Goal: Information Seeking & Learning: Learn about a topic

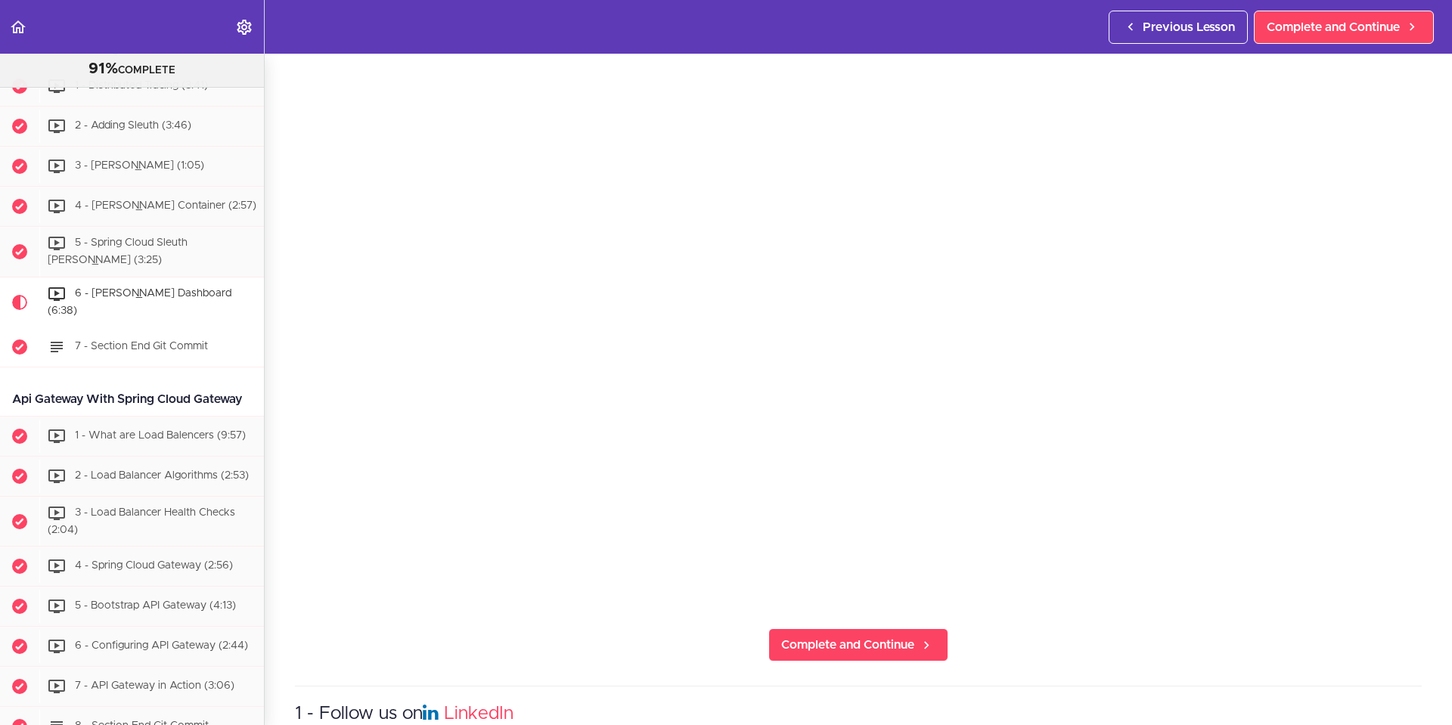
scroll to position [2188, 0]
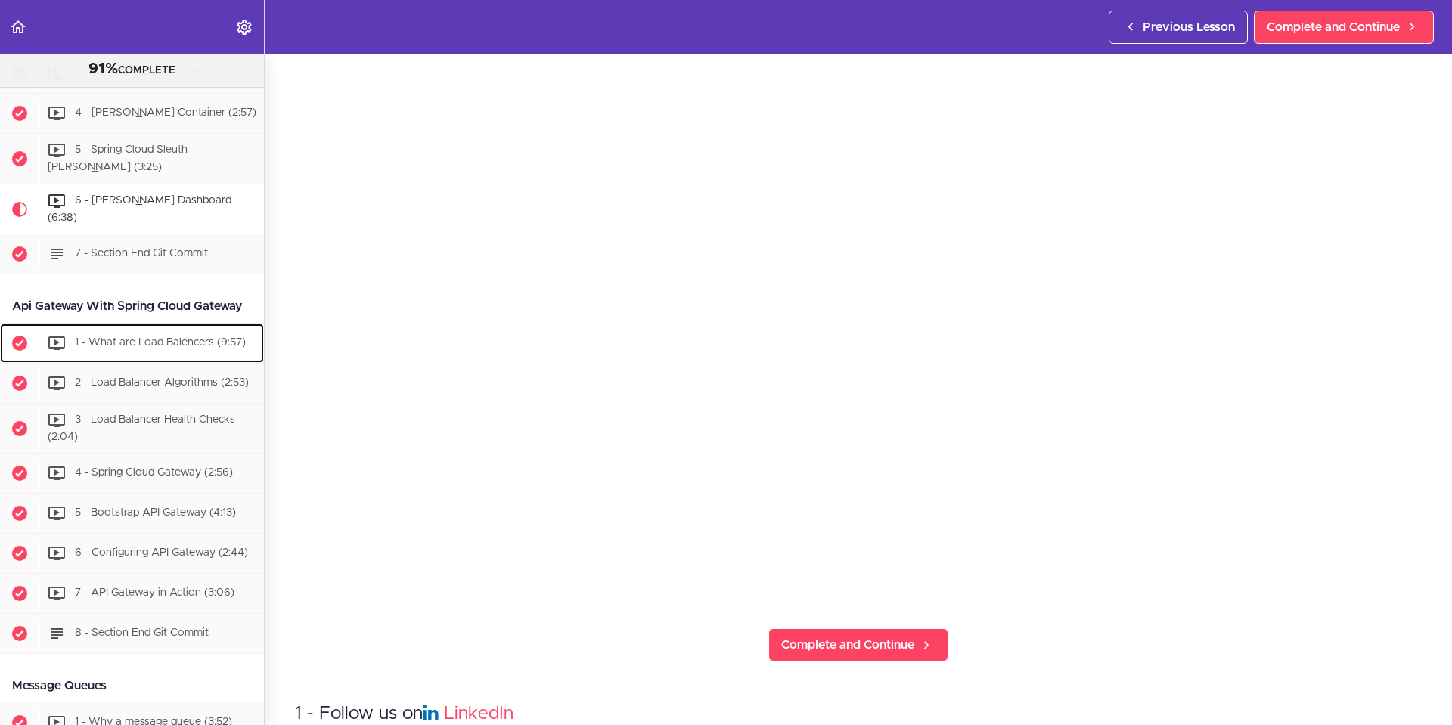
click at [145, 348] on span "1 - What are Load Balencers (9:57)" at bounding box center [160, 342] width 171 height 11
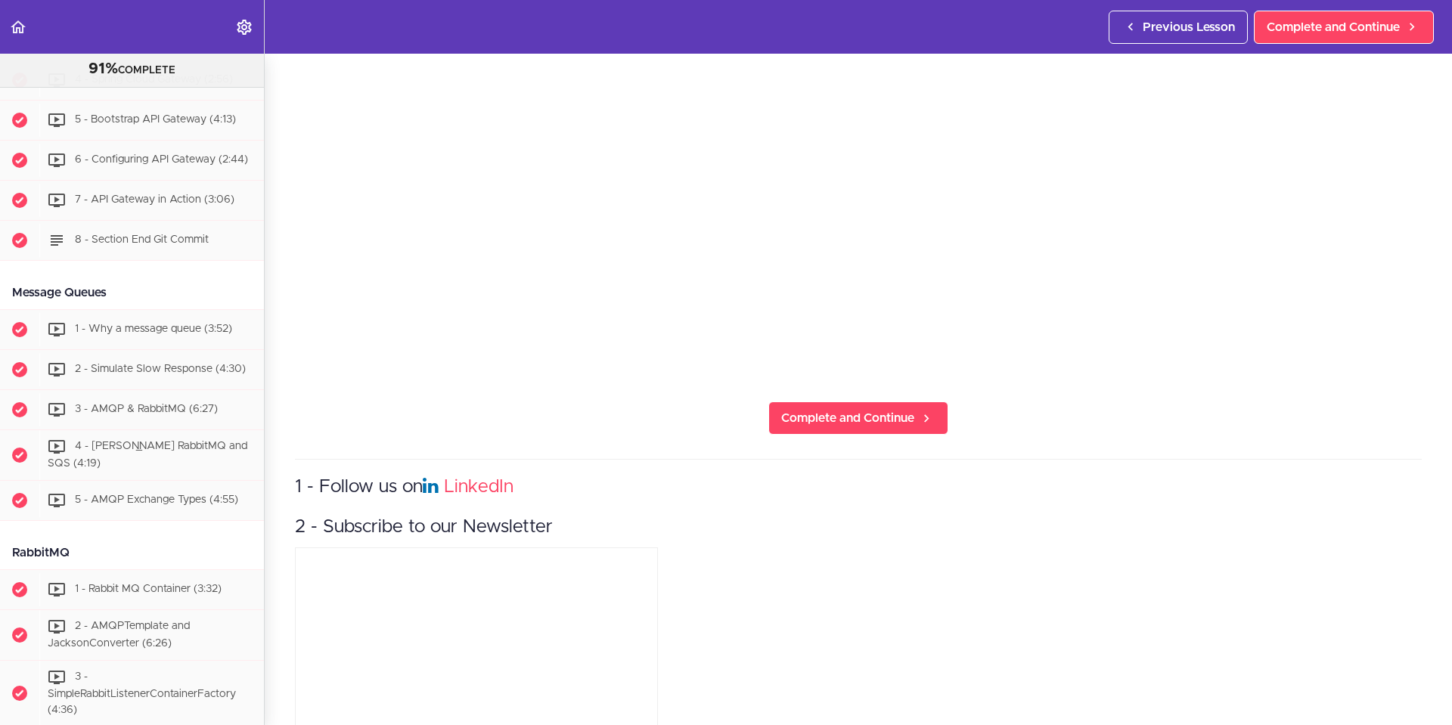
scroll to position [376, 0]
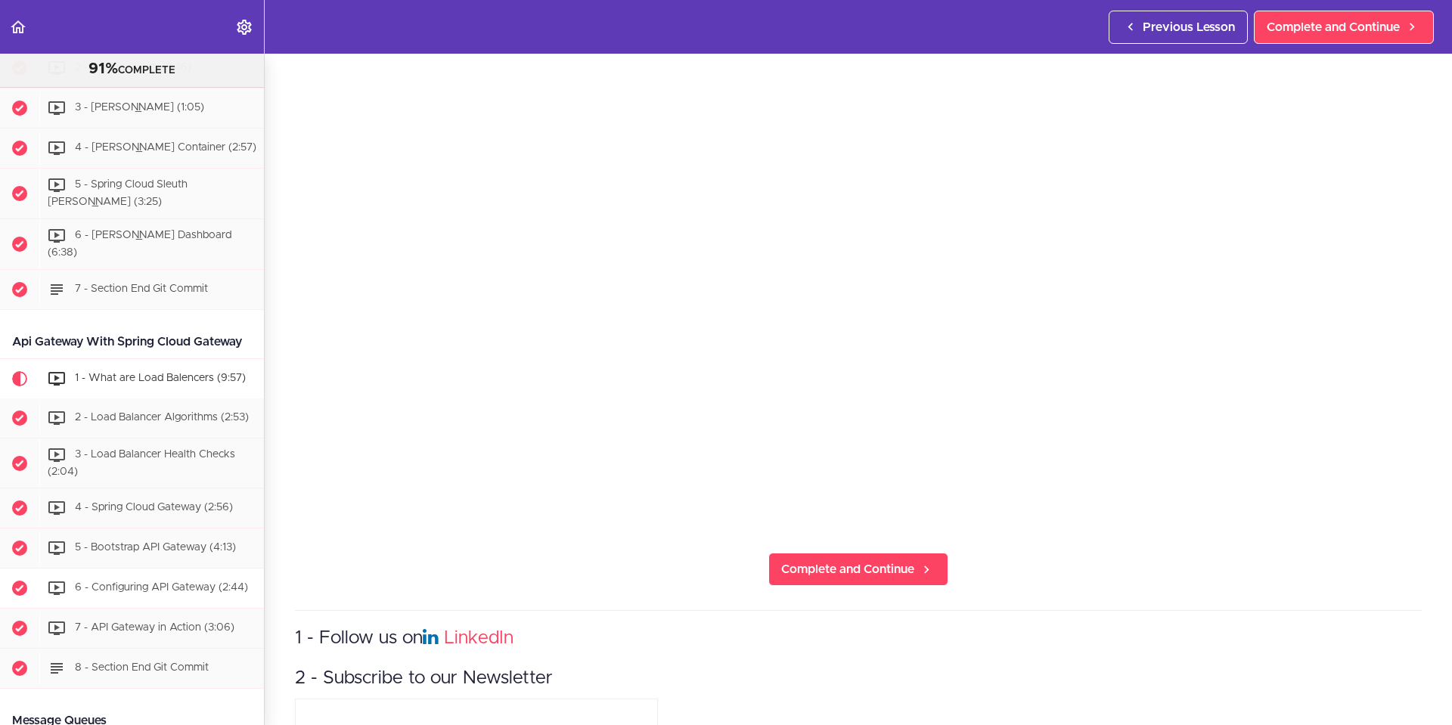
scroll to position [2091, 0]
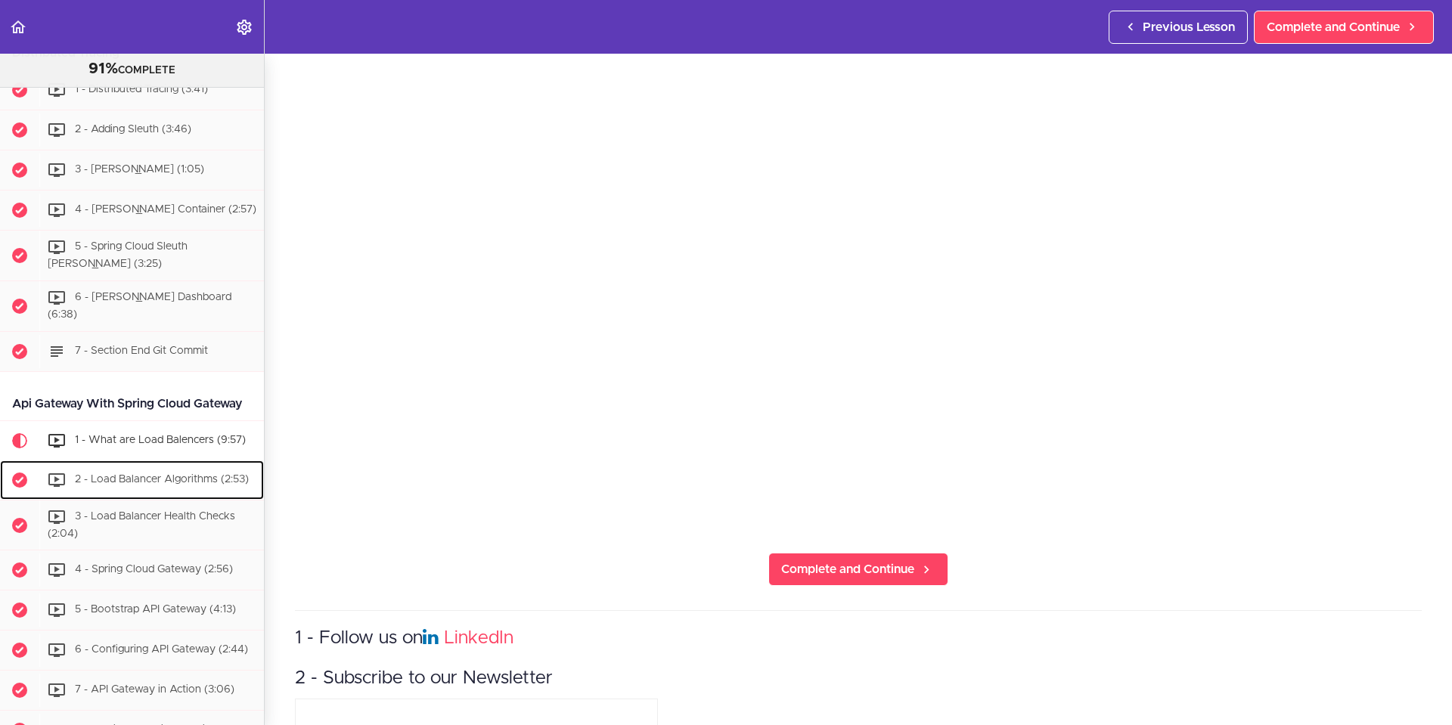
click at [127, 485] on span "2 - Load Balancer Algorithms (2:53)" at bounding box center [162, 479] width 174 height 11
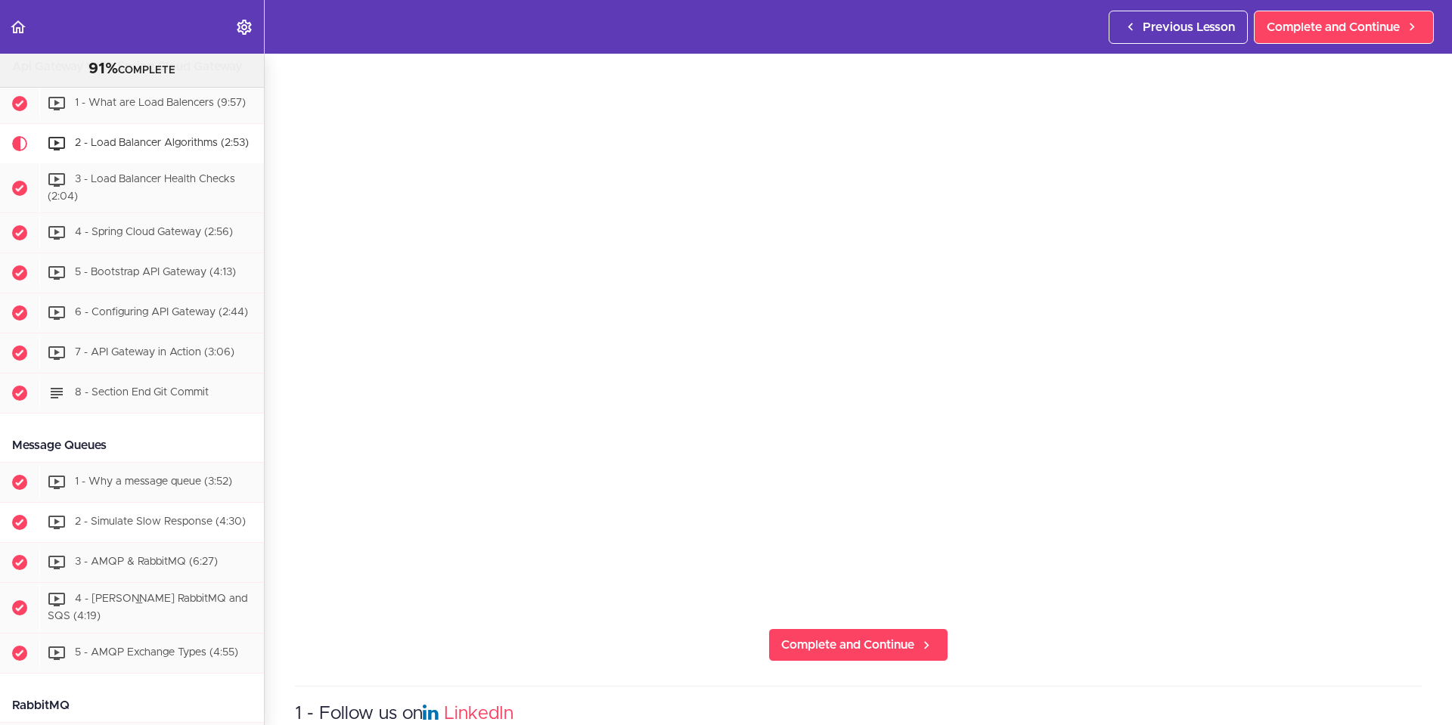
scroll to position [2394, 0]
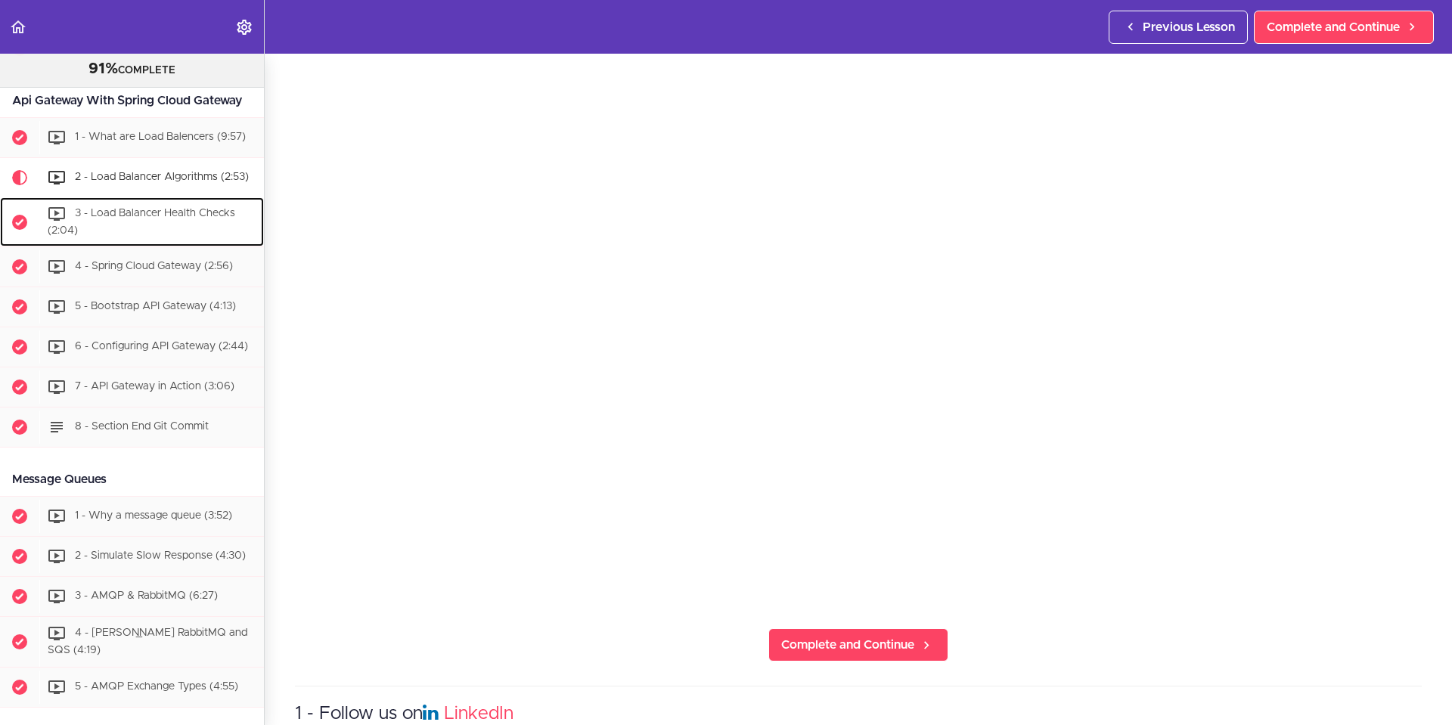
click at [107, 247] on div "3 - Load Balancer Health Checks (2:04)" at bounding box center [151, 222] width 225 height 50
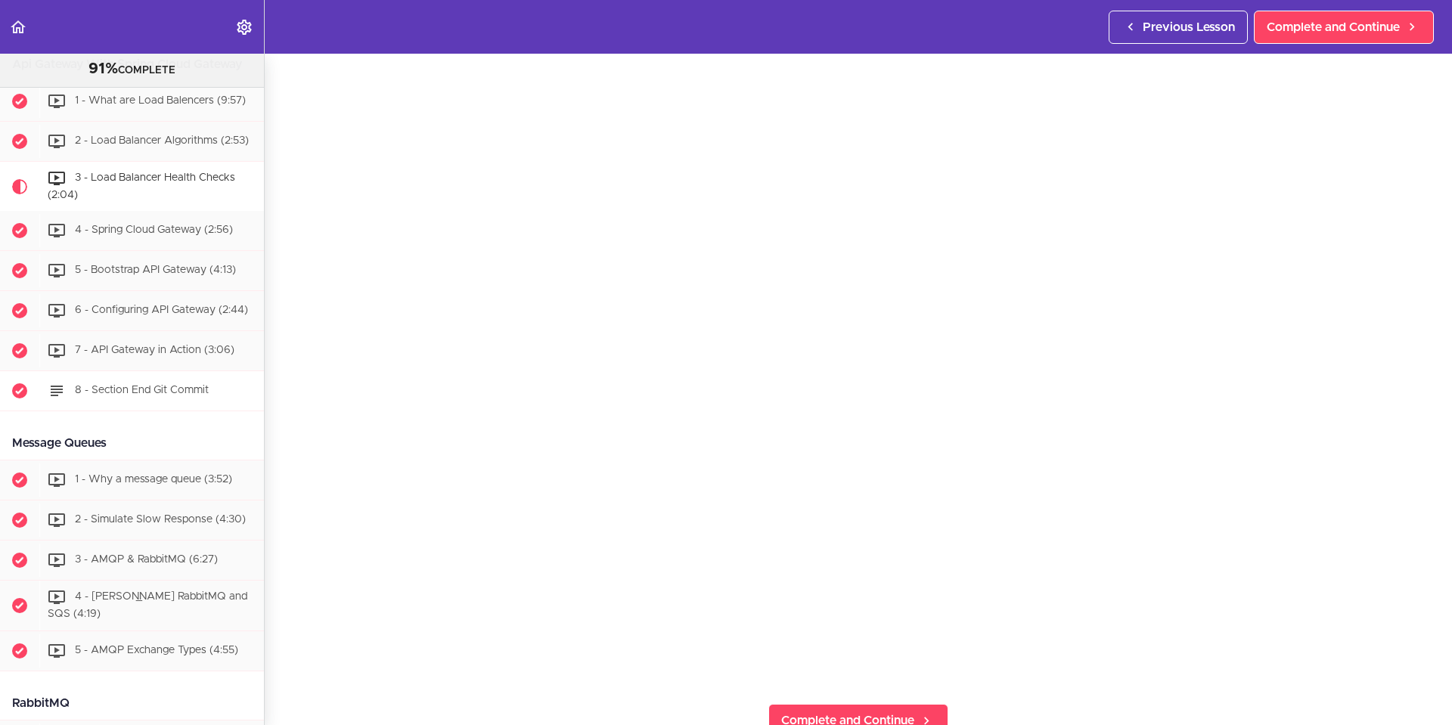
scroll to position [2369, 0]
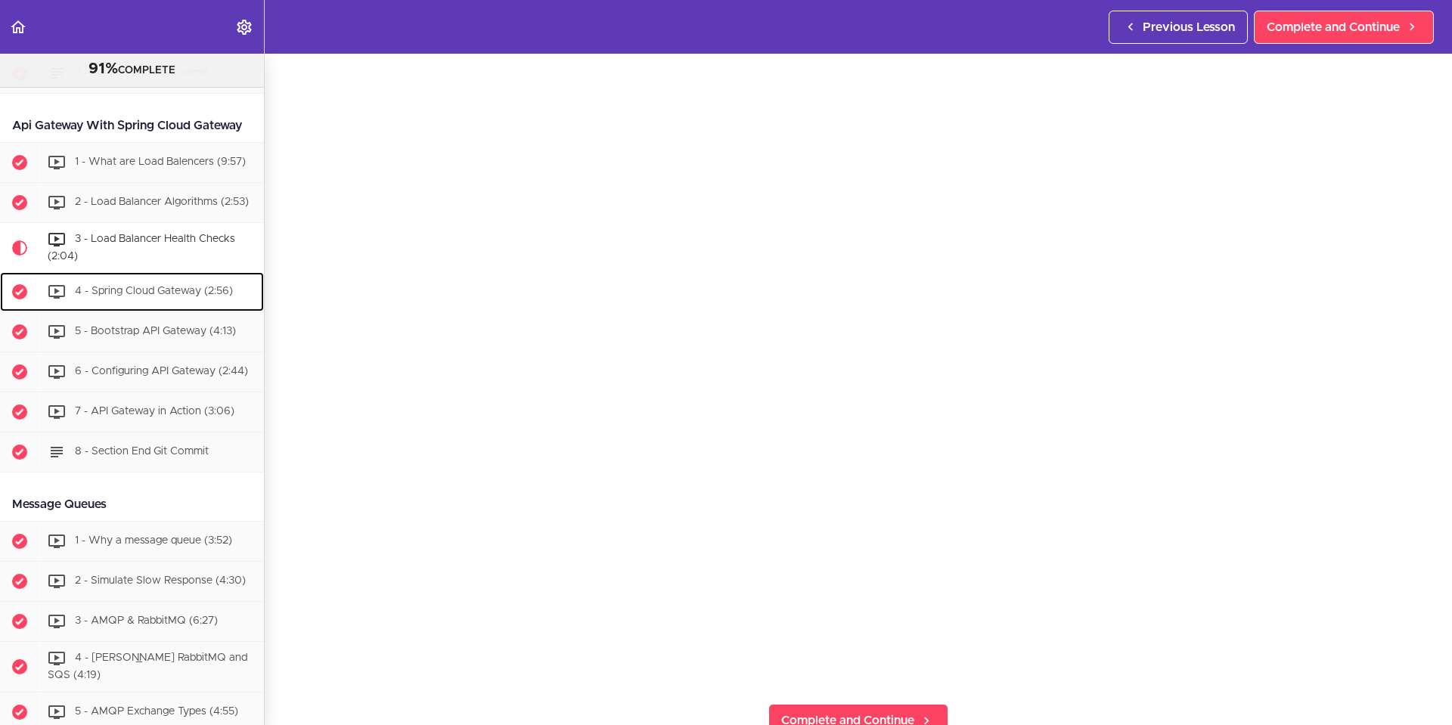
click at [154, 297] on span "4 - Spring Cloud Gateway (2:56)" at bounding box center [154, 292] width 158 height 11
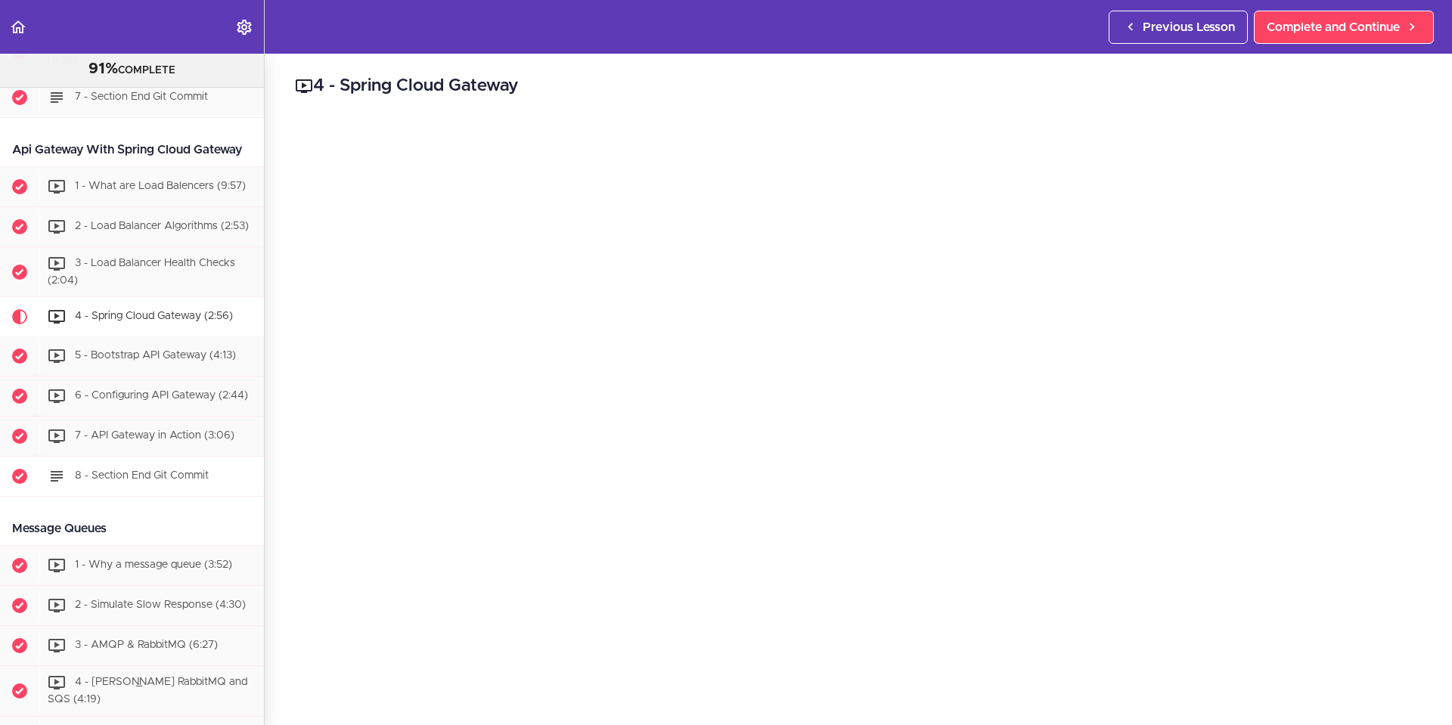
scroll to position [2344, 0]
click at [157, 362] on span "5 - Bootstrap API Gateway (4:13)" at bounding box center [155, 357] width 161 height 11
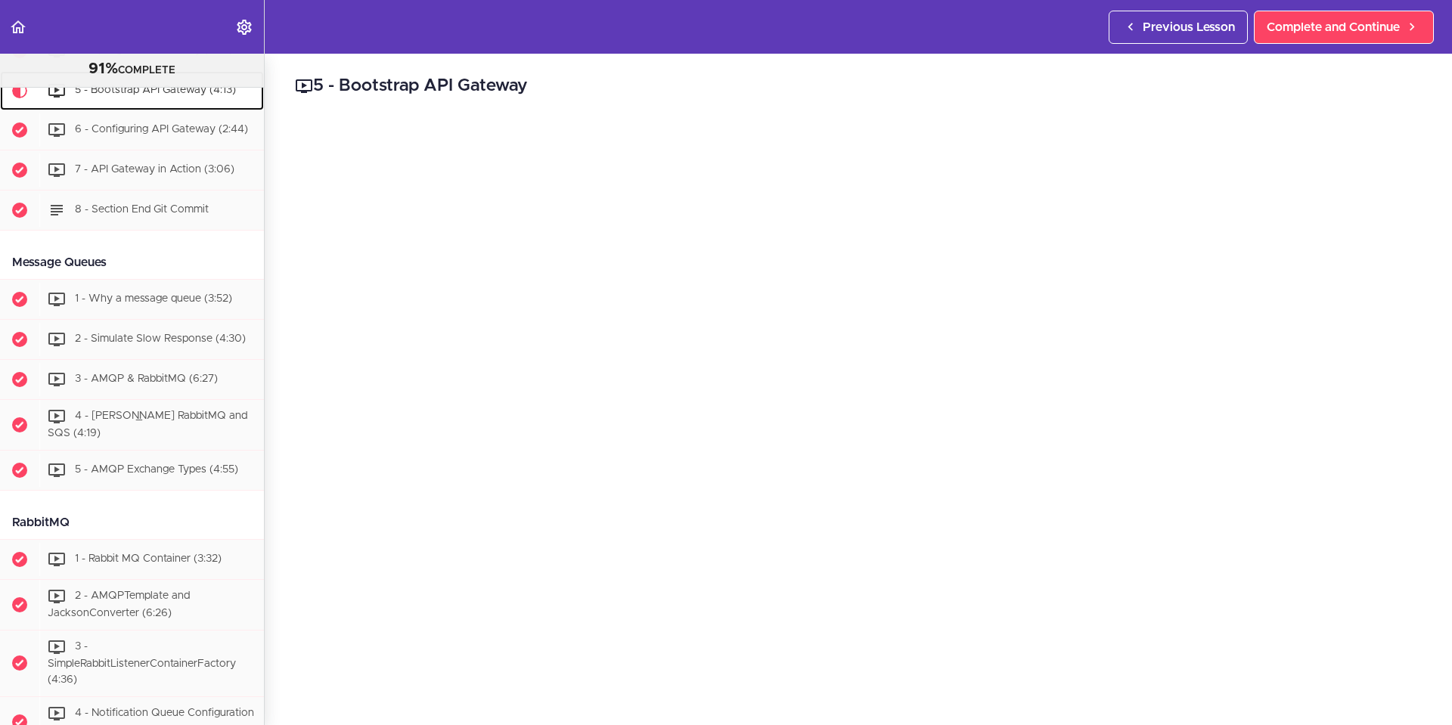
scroll to position [2611, 0]
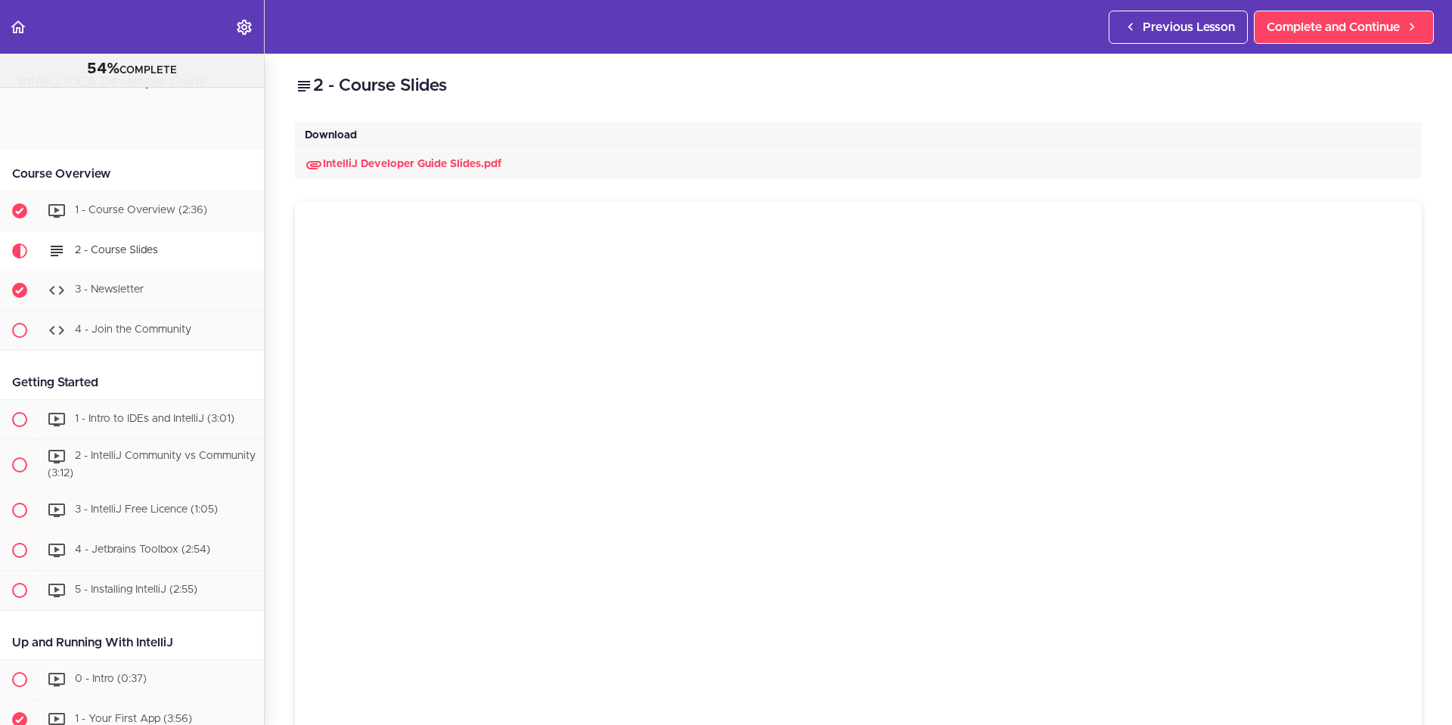
scroll to position [140, 0]
